Goal: Task Accomplishment & Management: Manage account settings

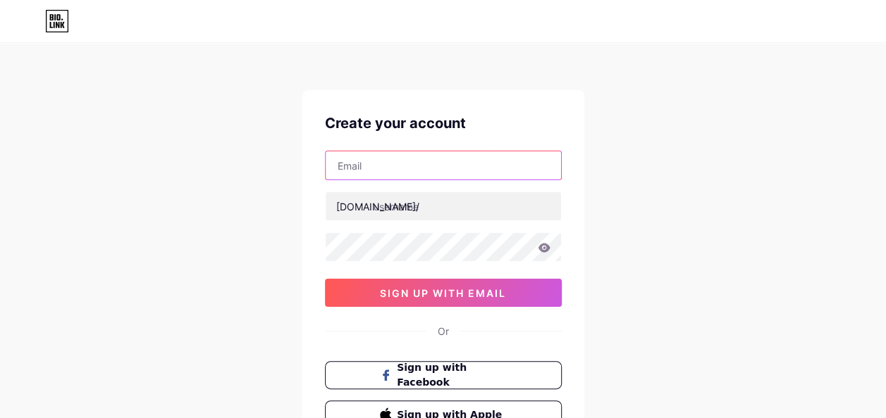
click at [396, 166] on input "text" at bounding box center [442, 165] width 235 height 28
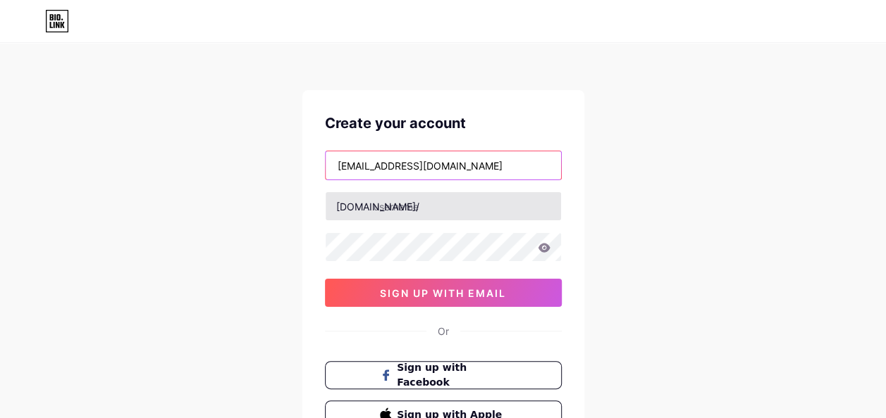
type input "[EMAIL_ADDRESS][DOMAIN_NAME]"
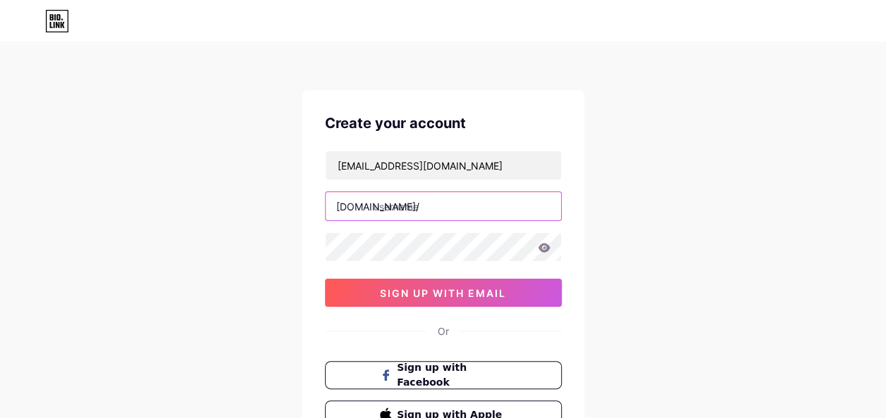
click at [401, 210] on input "text" at bounding box center [442, 206] width 235 height 28
type input "prelovedpitara"
click at [545, 244] on icon at bounding box center [544, 247] width 12 height 9
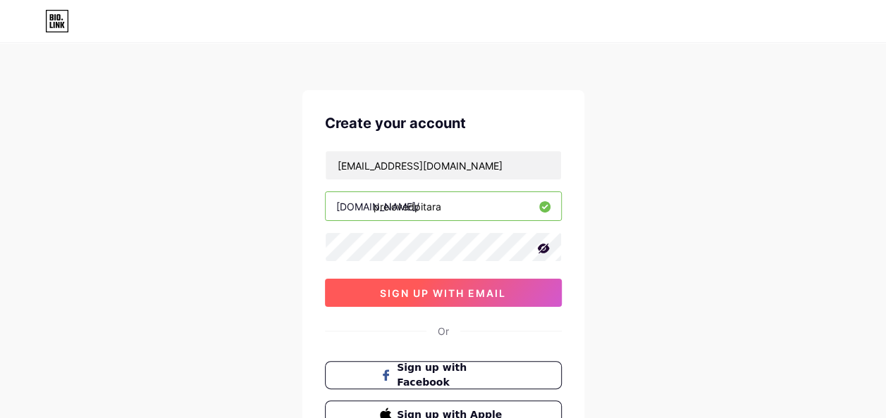
click at [407, 287] on span "sign up with email" at bounding box center [443, 293] width 126 height 12
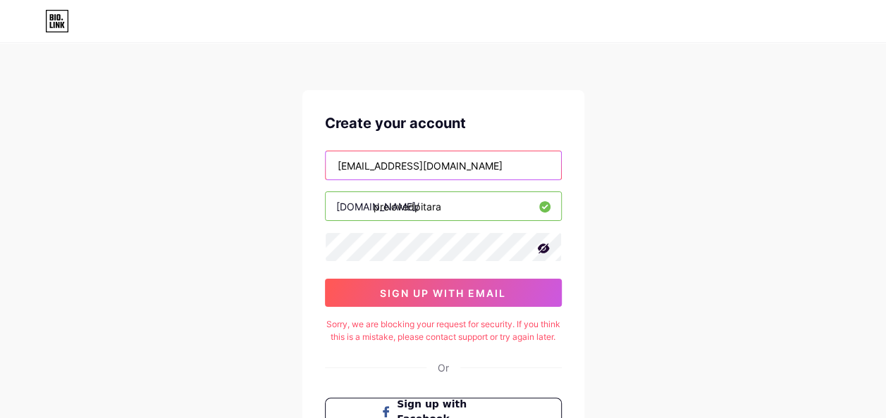
click at [404, 164] on input "[EMAIL_ADDRESS][DOMAIN_NAME]" at bounding box center [442, 165] width 235 height 28
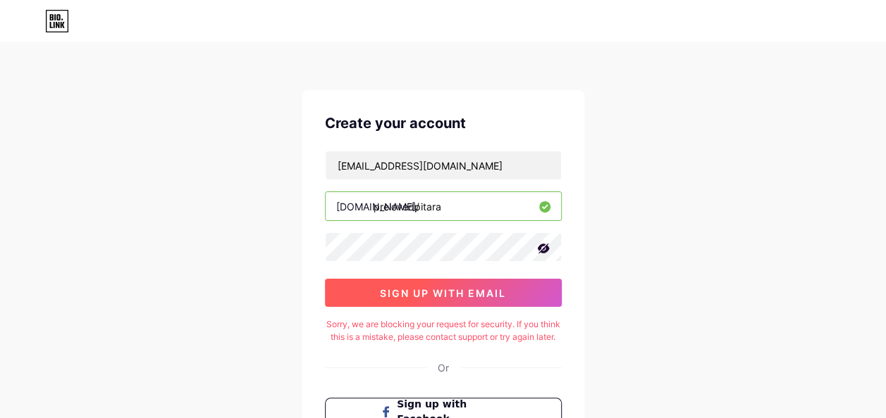
click at [442, 297] on span "sign up with email" at bounding box center [443, 293] width 126 height 12
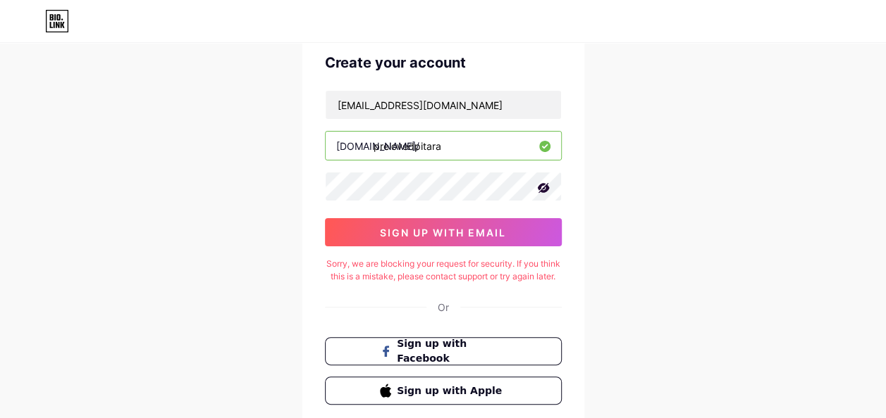
scroll to position [61, 0]
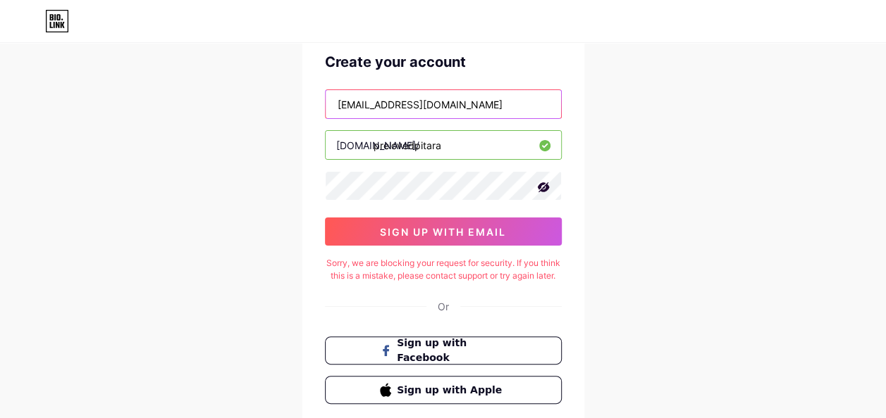
drag, startPoint x: 473, startPoint y: 104, endPoint x: 192, endPoint y: 128, distance: 282.8
click at [192, 128] on div "Create your account prelovedpitaras@gmail.com bio.link/ prelovedpitara 0cAFcWeA…" at bounding box center [443, 227] width 886 height 576
type input "[EMAIL_ADDRESS][DOMAIN_NAME]"
click at [455, 152] on input "prelovedpitara" at bounding box center [442, 145] width 235 height 28
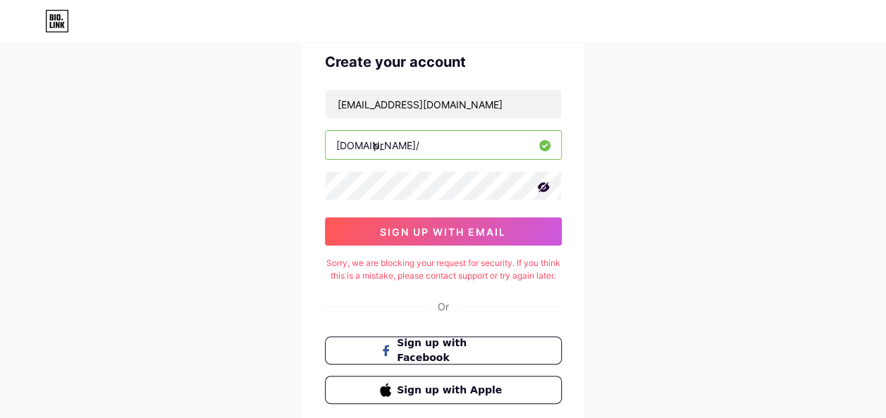
type input "p"
type input "khushienterprise"
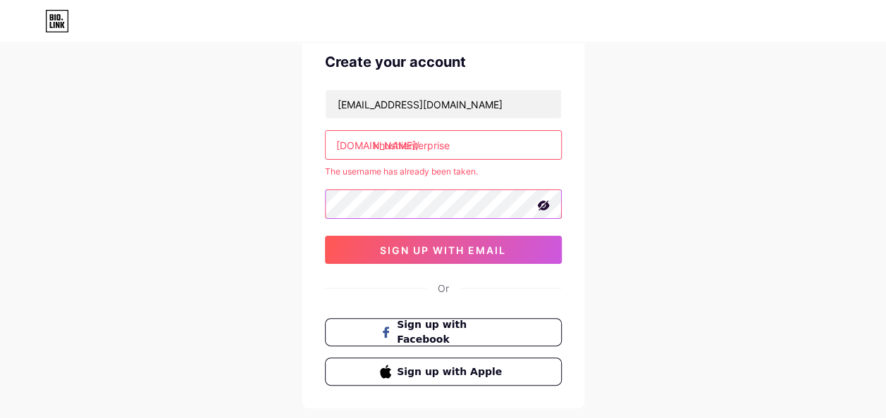
click at [310, 206] on div "Create your account khushienterprise2k25@gmail.com bio.link/ khushienterprise T…" at bounding box center [443, 219] width 282 height 380
click at [540, 208] on icon at bounding box center [543, 206] width 12 height 10
click at [540, 208] on icon at bounding box center [544, 205] width 13 height 10
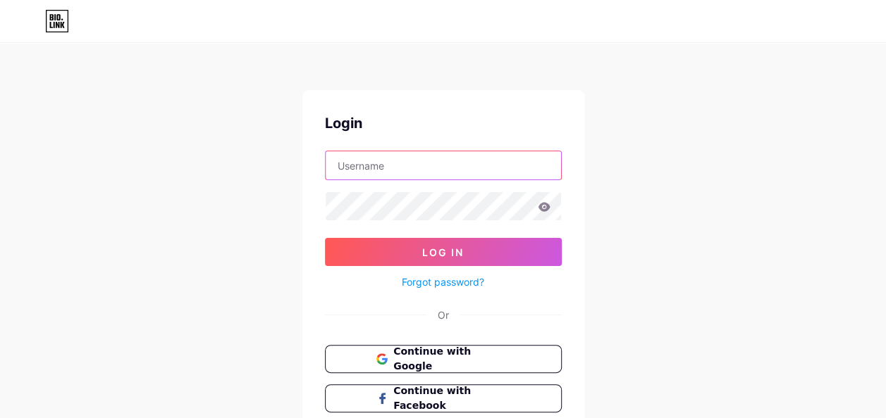
click at [371, 173] on input "text" at bounding box center [442, 165] width 235 height 28
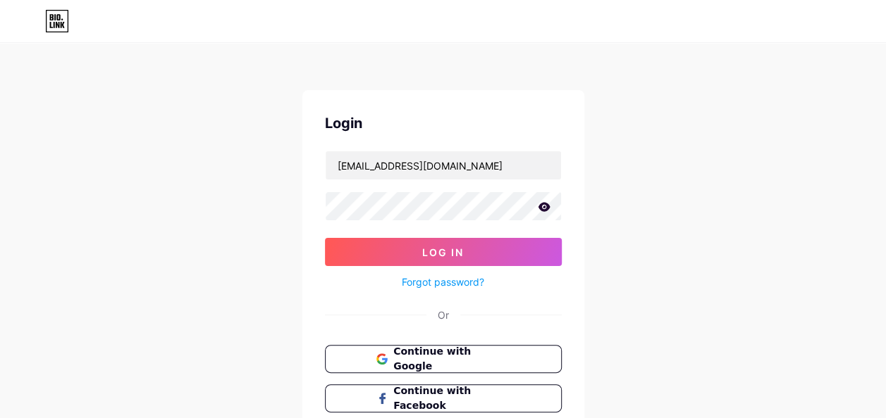
click at [542, 209] on icon at bounding box center [544, 206] width 12 height 9
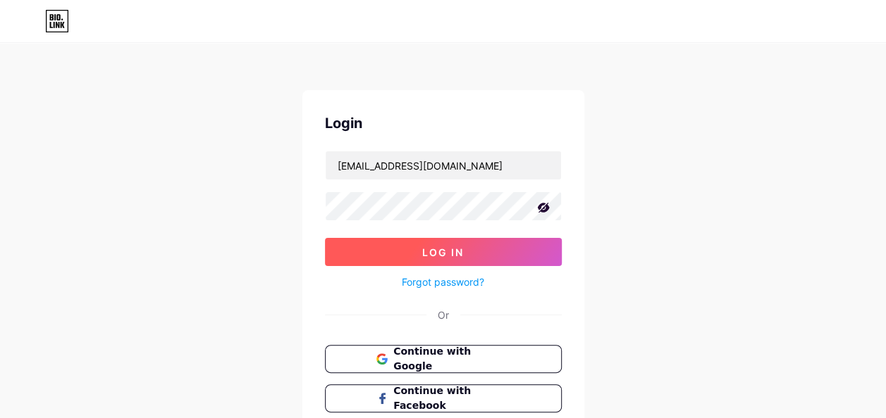
click at [363, 251] on button "Log In" at bounding box center [443, 252] width 237 height 28
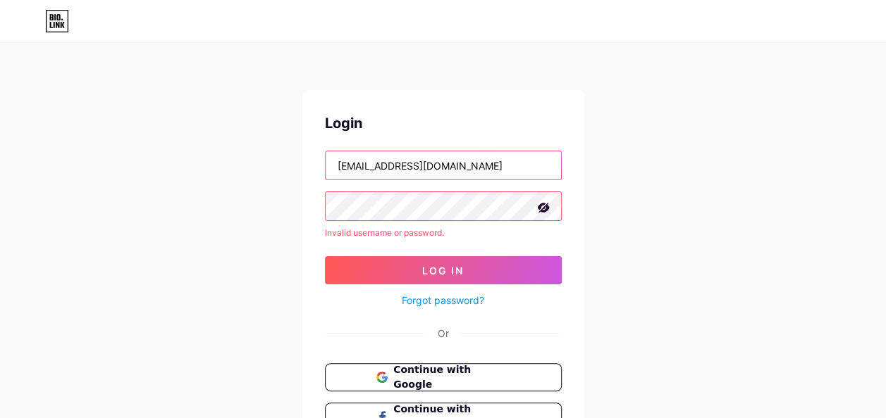
click at [530, 165] on input "[EMAIL_ADDRESS][DOMAIN_NAME]" at bounding box center [442, 165] width 235 height 28
type input "k"
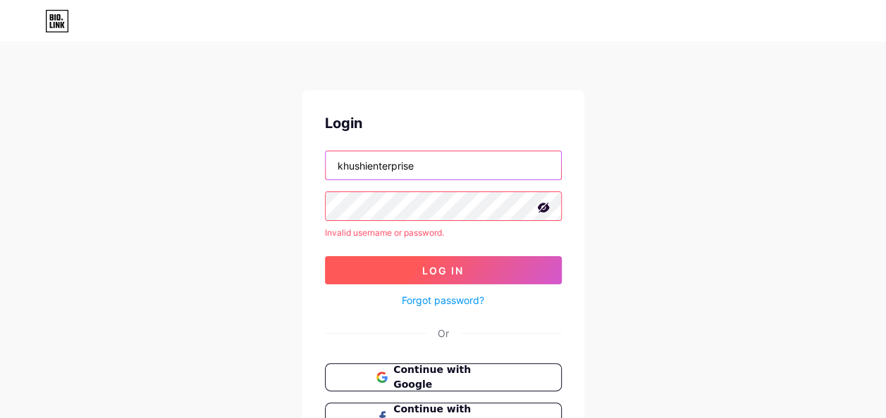
type input "khushienterprise"
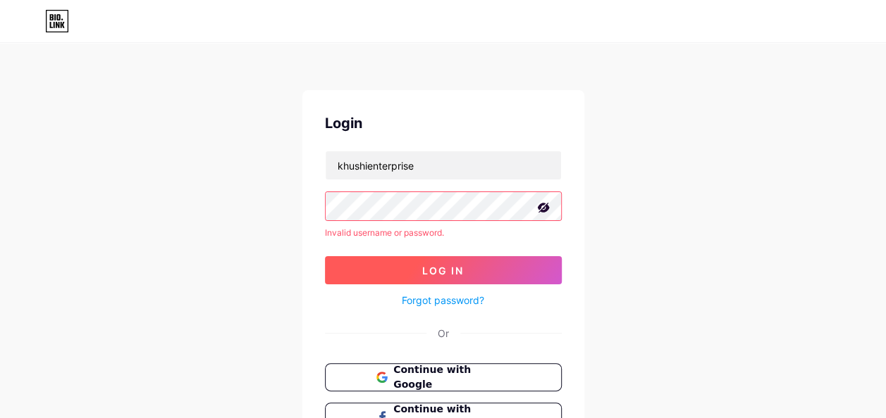
click at [443, 272] on span "Log In" at bounding box center [443, 271] width 42 height 12
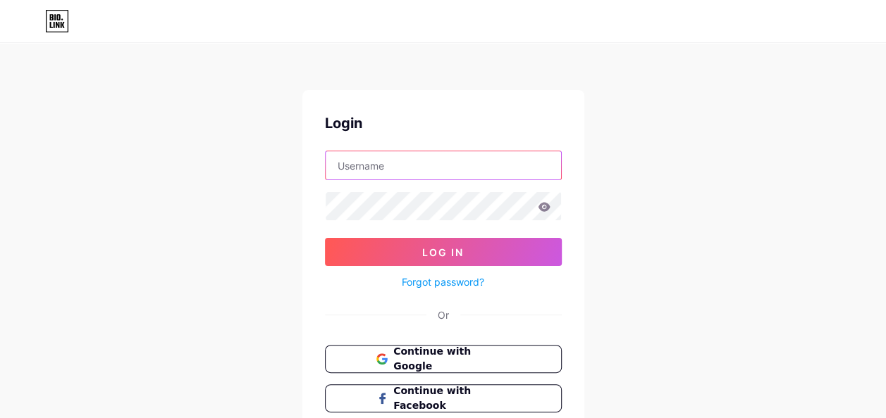
click at [437, 169] on input "text" at bounding box center [442, 165] width 235 height 28
type input "[EMAIL_ADDRESS][DOMAIN_NAME]"
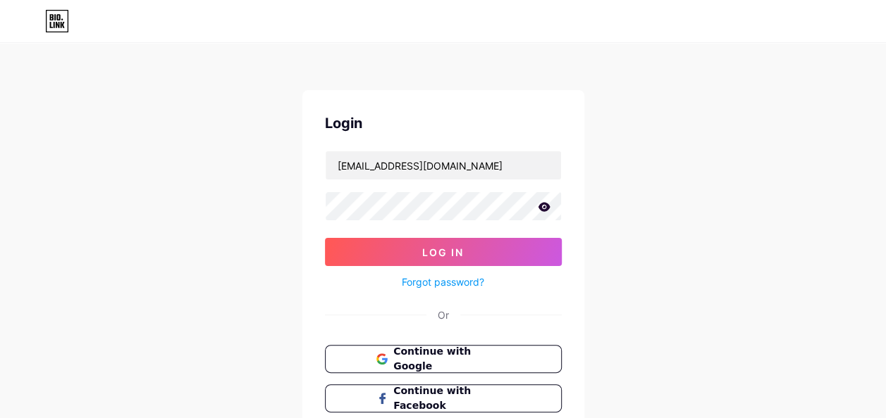
click at [544, 207] on icon at bounding box center [544, 206] width 12 height 9
click at [544, 207] on icon at bounding box center [543, 208] width 12 height 10
click at [544, 207] on icon at bounding box center [544, 206] width 12 height 9
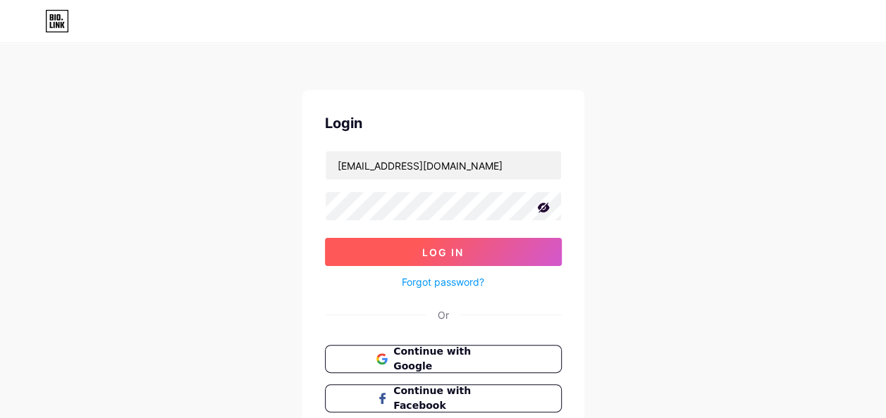
click at [430, 254] on span "Log In" at bounding box center [443, 253] width 42 height 12
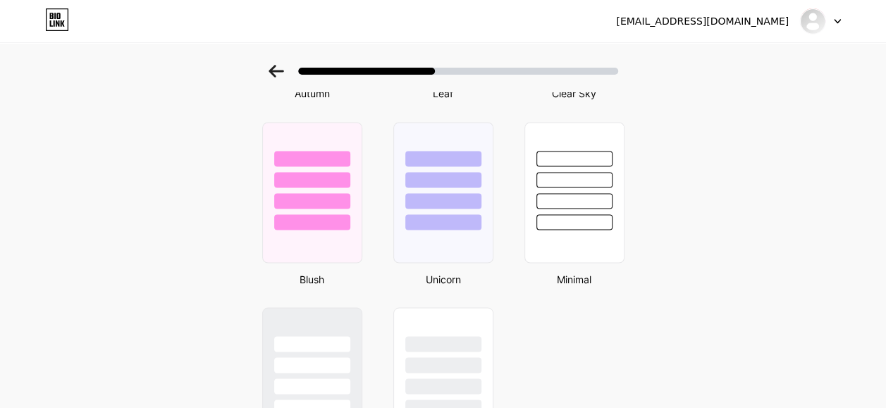
scroll to position [1141, 0]
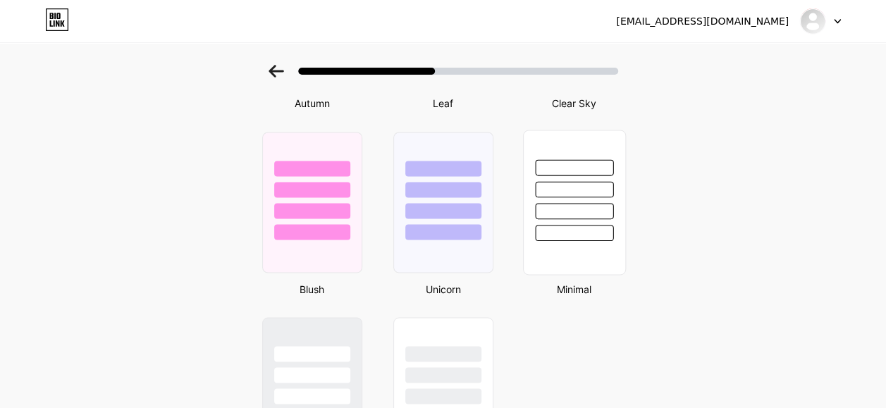
click at [596, 197] on div at bounding box center [573, 185] width 101 height 111
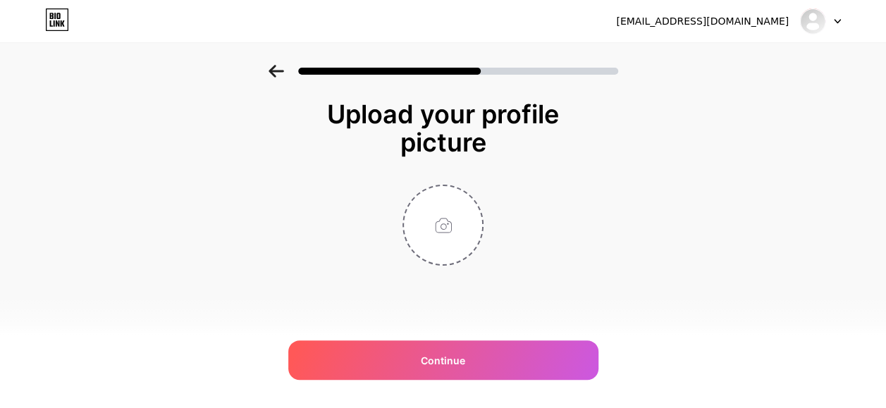
scroll to position [0, 0]
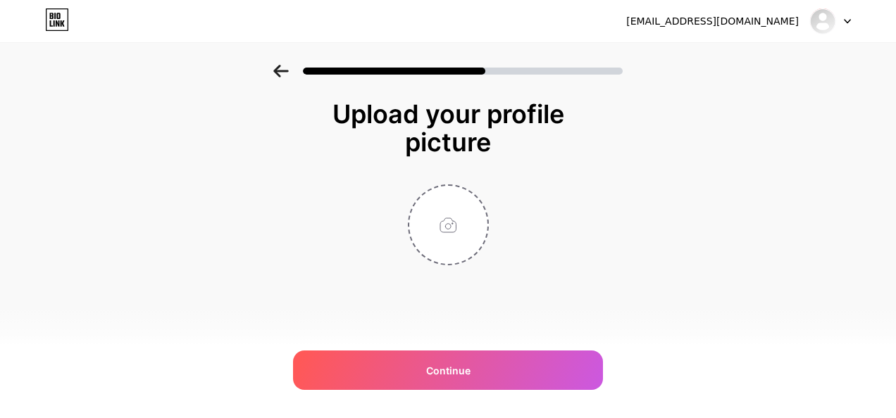
click at [428, 206] on input "file" at bounding box center [448, 225] width 78 height 78
click at [447, 221] on input "file" at bounding box center [448, 225] width 78 height 78
type input "C:\fakepath\WhatsApp Image 2025-09-12 at 12.20.54.jpeg"
click at [534, 373] on div "Continue" at bounding box center [448, 370] width 310 height 39
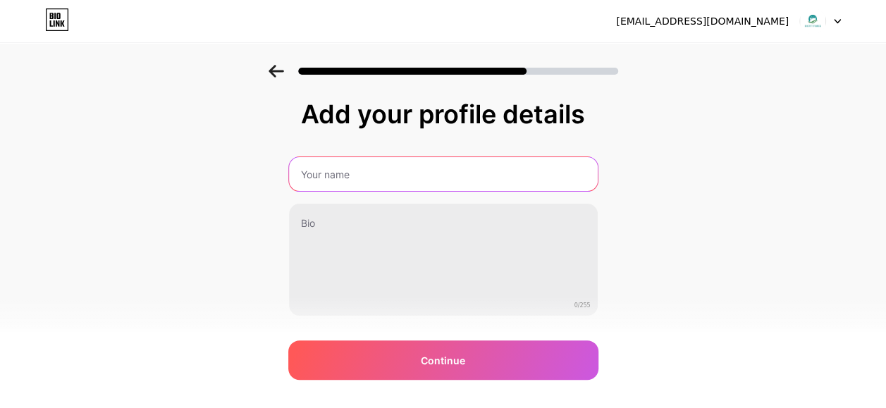
click at [471, 175] on input "text" at bounding box center [443, 174] width 309 height 34
type input "Khushi Enterprise"
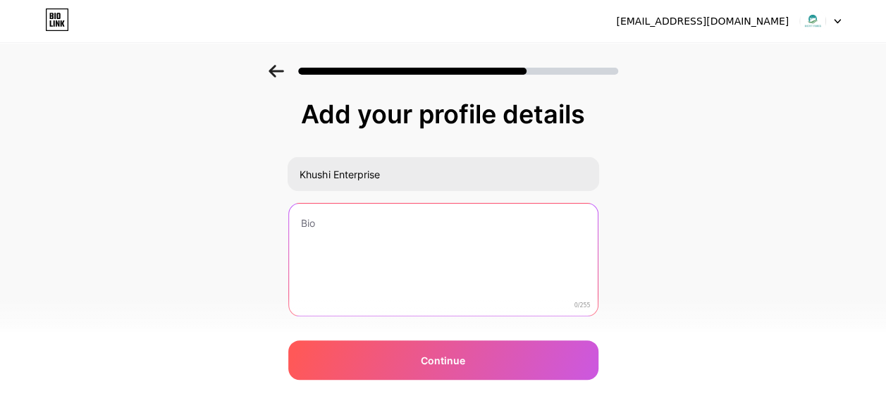
click at [482, 225] on textarea at bounding box center [443, 260] width 309 height 113
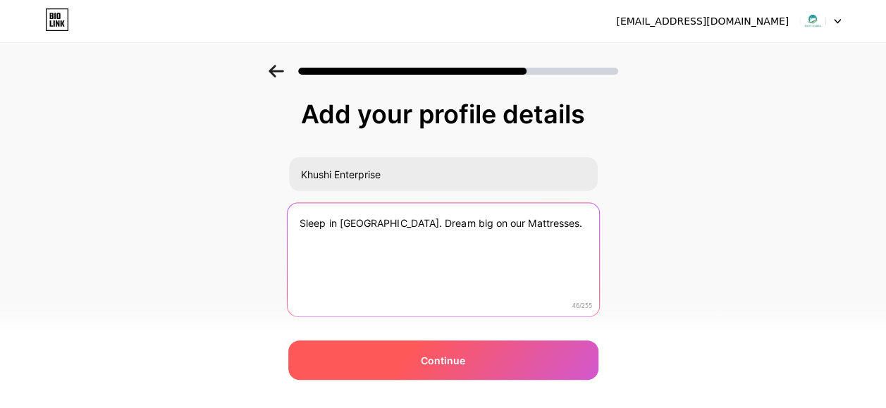
type textarea "Sleep in Comfort. Dream big on our Mattresses."
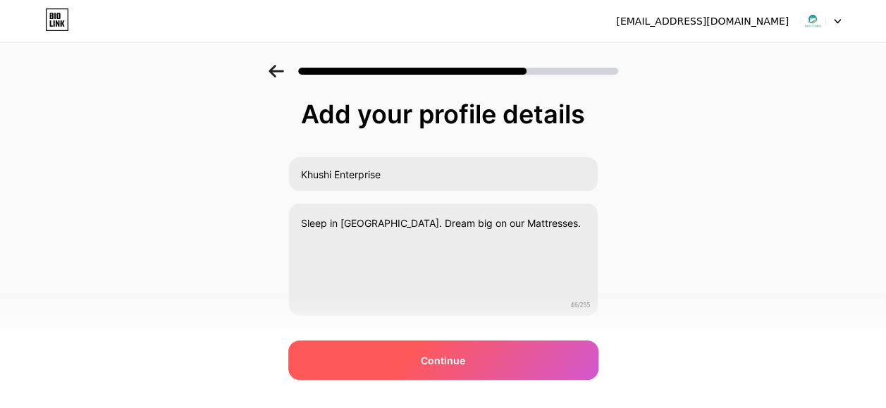
click at [428, 366] on span "Continue" at bounding box center [443, 360] width 44 height 15
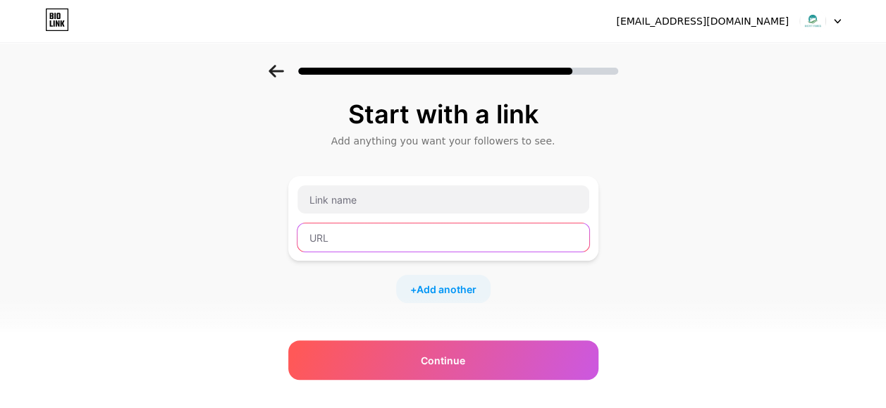
click at [374, 236] on input "text" at bounding box center [443, 237] width 292 height 28
paste input "https://www.instagram.com/khushi_enterprisee/?utm_source=ig_web_button_share_sh…"
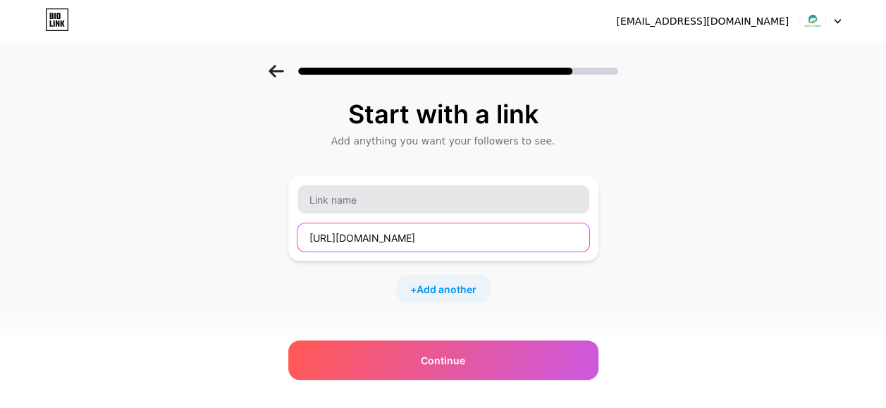
type input "https://www.instagram.com/khushi_enterprisee/?utm_source=ig_web_button_share_sh…"
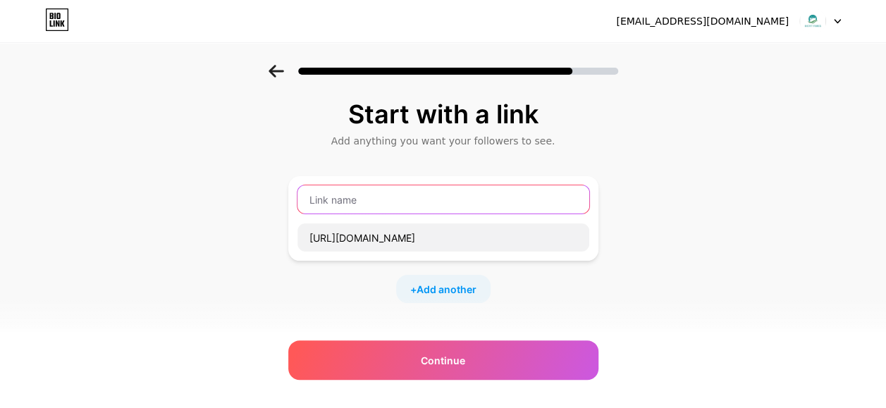
scroll to position [0, 0]
click at [351, 201] on input "text" at bounding box center [443, 199] width 292 height 28
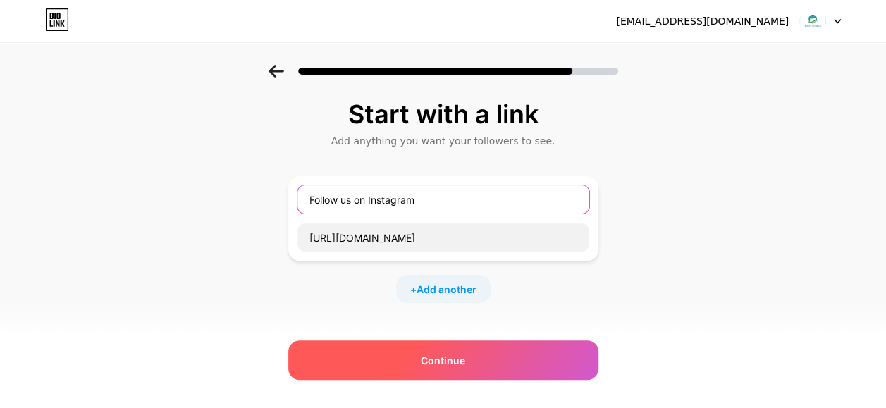
type input "Follow us on Instagram"
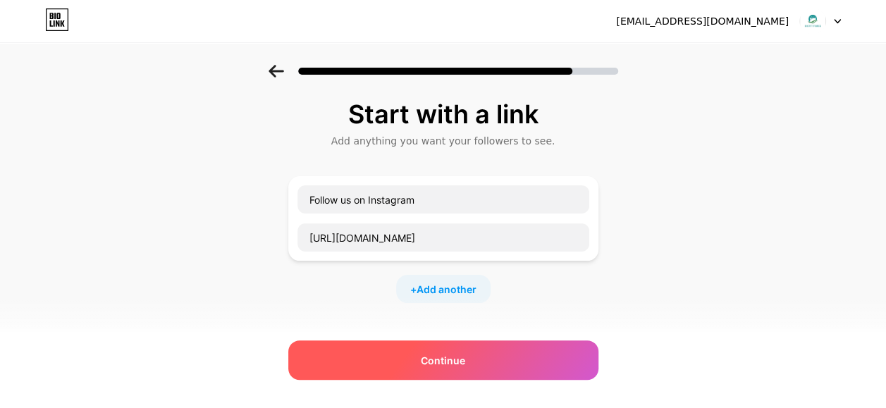
click at [408, 359] on div "Continue" at bounding box center [443, 359] width 310 height 39
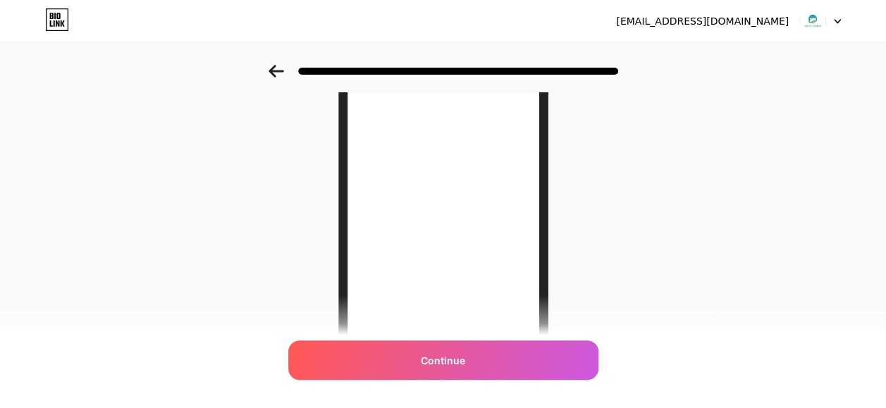
scroll to position [144, 0]
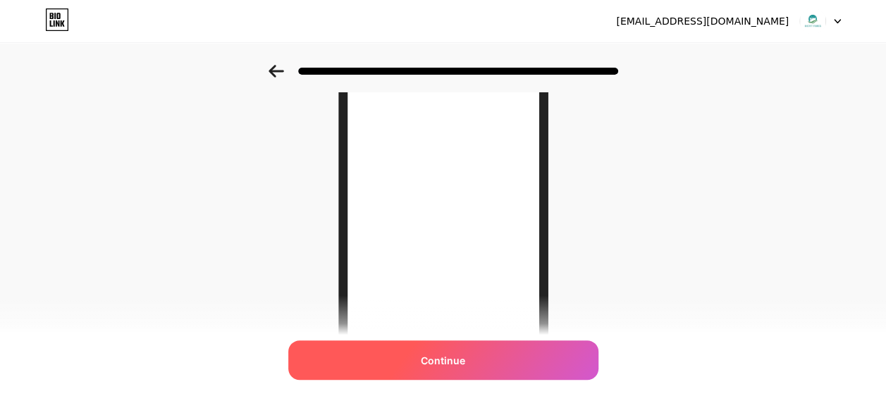
click at [483, 360] on div "Continue" at bounding box center [443, 359] width 310 height 39
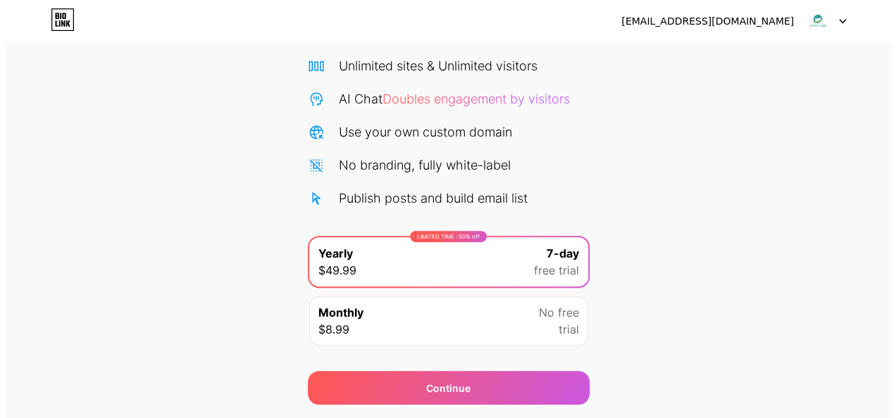
scroll to position [148, 0]
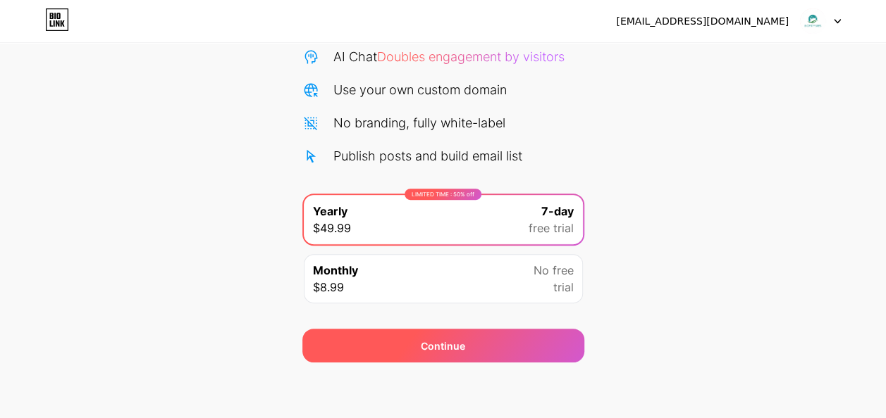
click at [550, 345] on div "Continue" at bounding box center [443, 346] width 282 height 34
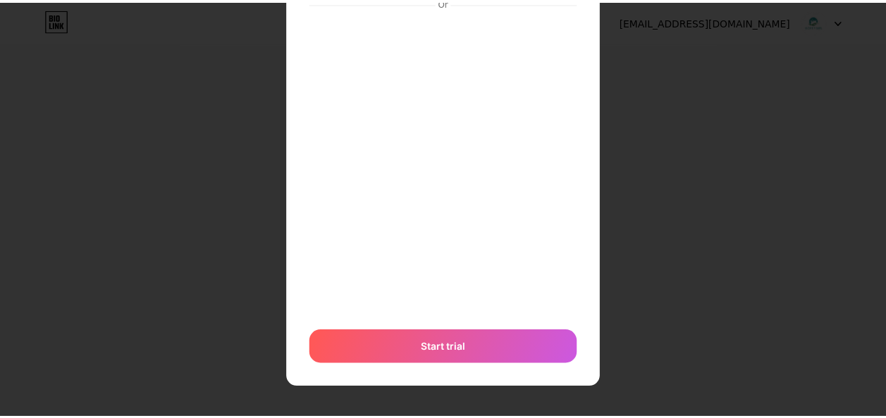
scroll to position [0, 0]
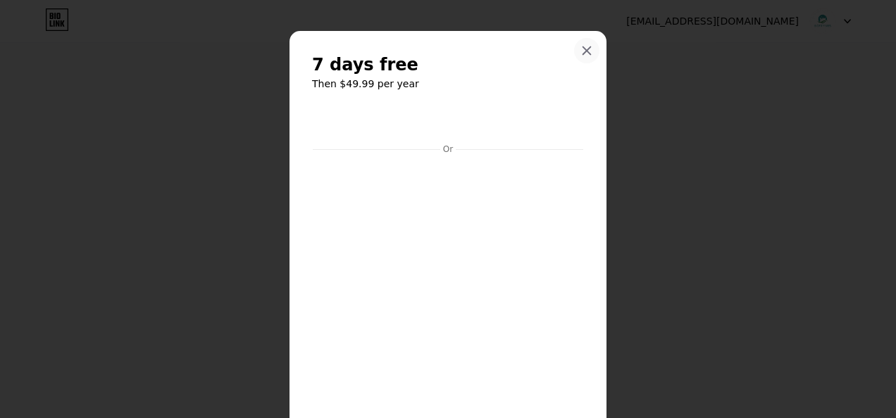
click at [574, 46] on div at bounding box center [586, 50] width 25 height 25
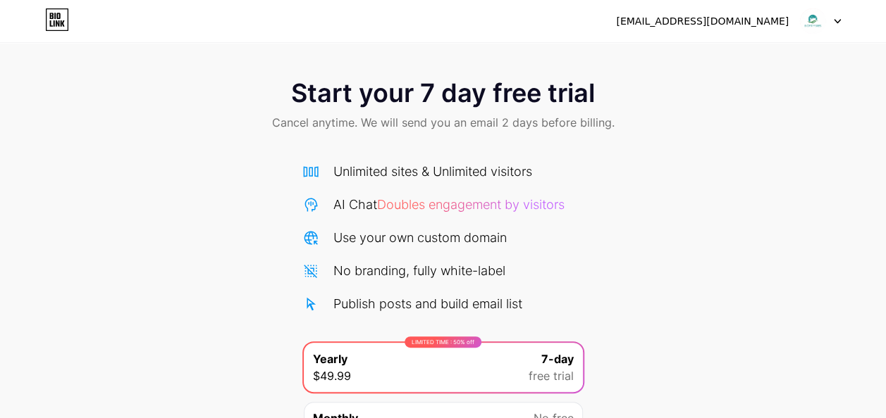
click at [812, 25] on img at bounding box center [812, 21] width 27 height 27
click at [720, 219] on div "Start your 7 day free trial Cancel anytime. We will send you an email 2 days be…" at bounding box center [443, 288] width 886 height 446
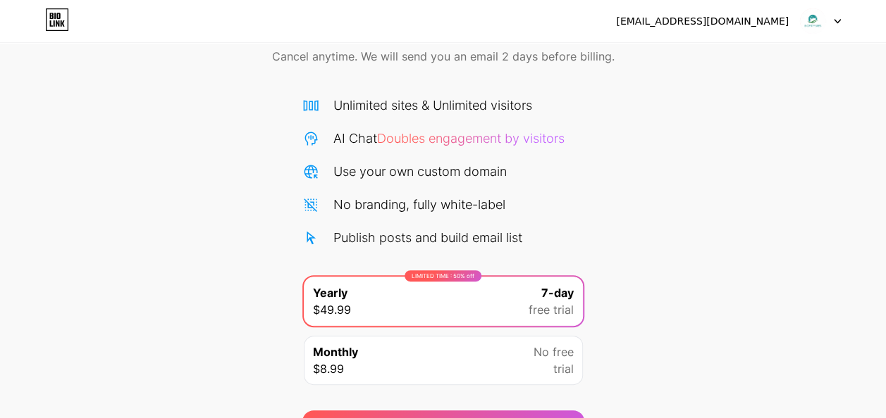
scroll to position [148, 0]
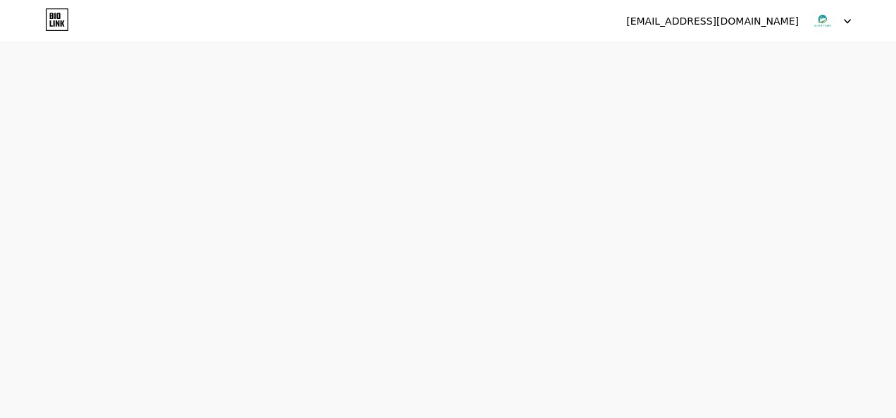
click at [846, 21] on icon at bounding box center [848, 22] width 6 height 4
